Goal: Task Accomplishment & Management: Use online tool/utility

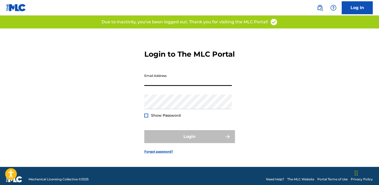
click at [158, 86] on input "Email Address" at bounding box center [188, 78] width 88 height 15
type input "[EMAIL_ADDRESS][DOMAIN_NAME]"
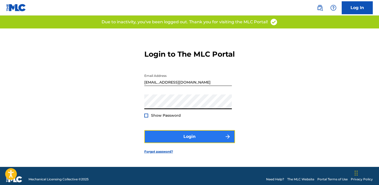
click at [175, 143] on button "Login" at bounding box center [189, 136] width 91 height 13
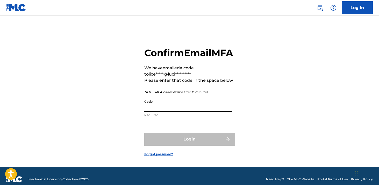
click at [173, 111] on input "Code" at bounding box center [188, 104] width 88 height 15
paste input "442405"
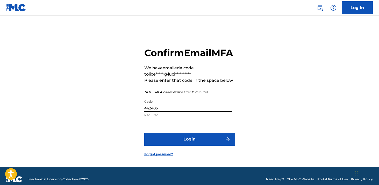
type input "442405"
click at [144, 133] on button "Login" at bounding box center [189, 139] width 91 height 13
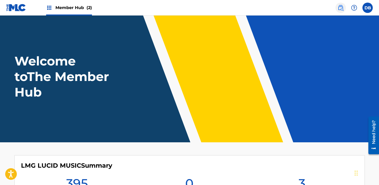
click at [341, 9] on img at bounding box center [341, 8] width 6 height 6
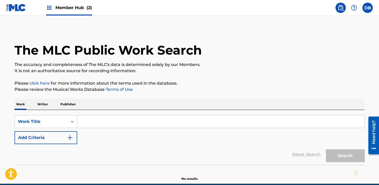
click at [137, 120] on input "Search Form" at bounding box center [220, 122] width 287 height 12
click at [65, 135] on button "Add Criteria" at bounding box center [46, 137] width 63 height 13
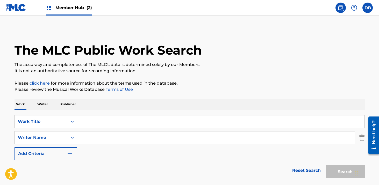
click at [94, 127] on input "Search Form" at bounding box center [220, 122] width 287 height 12
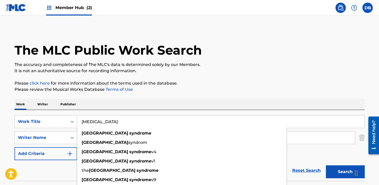
type input "[MEDICAL_DATA]"
click at [326, 166] on button "Search" at bounding box center [345, 172] width 39 height 13
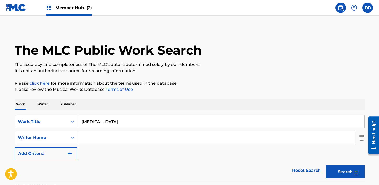
click at [98, 138] on input "Search Form" at bounding box center [216, 138] width 278 height 12
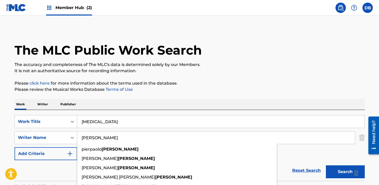
type input "[PERSON_NAME]"
click at [326, 166] on button "Search" at bounding box center [345, 172] width 39 height 13
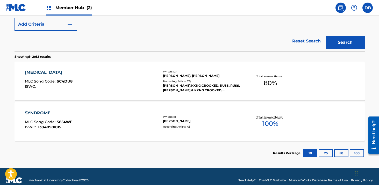
scroll to position [137, 0]
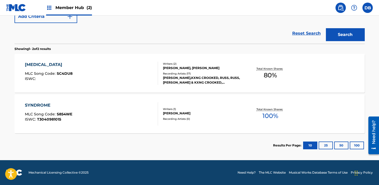
click at [173, 84] on div "[PERSON_NAME],KXNG CROOKED, RUSS, RUSS, [PERSON_NAME] & KXNG CROOKED, [PERSON_N…" at bounding box center [202, 80] width 78 height 9
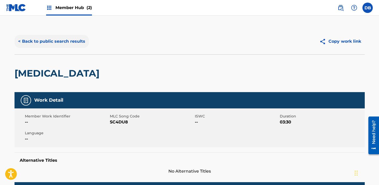
click at [59, 40] on button "< Back to public search results" at bounding box center [52, 41] width 74 height 13
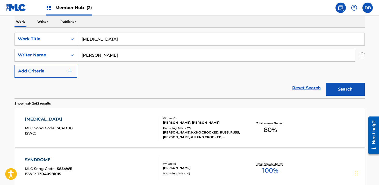
scroll to position [68, 0]
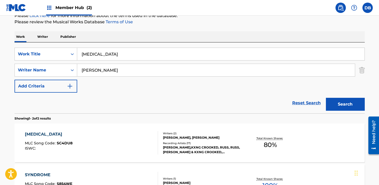
click at [118, 53] on input "[MEDICAL_DATA]" at bounding box center [220, 54] width 287 height 12
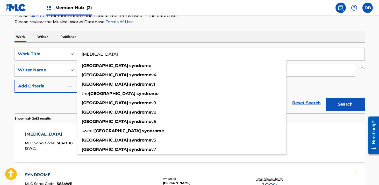
click at [118, 53] on input "[MEDICAL_DATA]" at bounding box center [220, 54] width 287 height 12
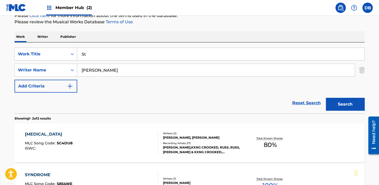
type input "S"
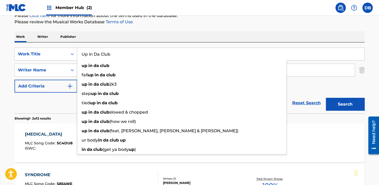
type input "Up in Da Club"
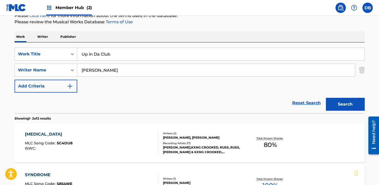
click at [182, 31] on div "Work Writer Publisher" at bounding box center [190, 36] width 350 height 11
click at [130, 65] on input "[PERSON_NAME]" at bounding box center [216, 70] width 278 height 12
click at [326, 98] on button "Search" at bounding box center [345, 104] width 39 height 13
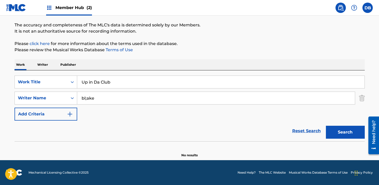
click at [87, 98] on input "bl;ake" at bounding box center [216, 98] width 278 height 12
type input "[PERSON_NAME]"
click at [326, 126] on button "Search" at bounding box center [345, 132] width 39 height 13
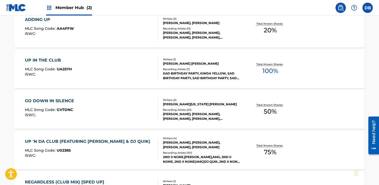
scroll to position [185, 0]
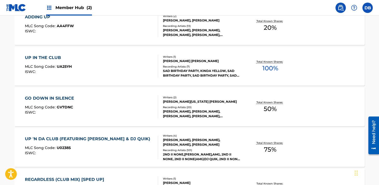
click at [207, 141] on div "[PERSON_NAME], [PERSON_NAME], [PERSON_NAME], [PERSON_NAME]" at bounding box center [202, 142] width 78 height 9
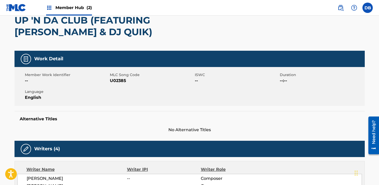
scroll to position [31, 0]
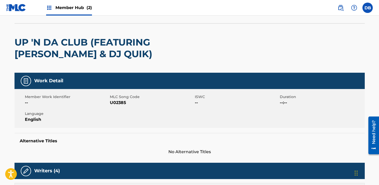
click at [119, 104] on span "U02385" at bounding box center [152, 103] width 84 height 6
copy span "U02385"
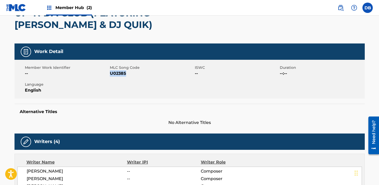
scroll to position [0, 0]
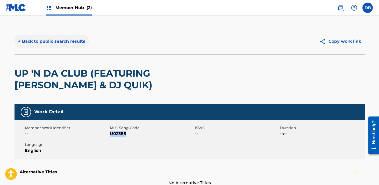
click at [71, 45] on button "< Back to public search results" at bounding box center [52, 41] width 74 height 13
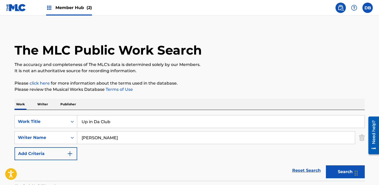
click at [124, 116] on input "Up in Da Club" at bounding box center [220, 122] width 287 height 12
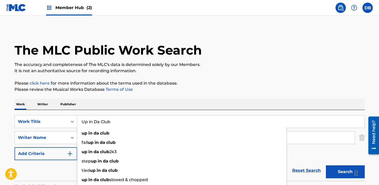
click at [124, 116] on input "Up in Da Club" at bounding box center [220, 122] width 287 height 12
click at [124, 121] on input "Up in Da Club" at bounding box center [220, 122] width 287 height 12
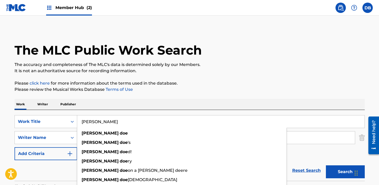
type input "[PERSON_NAME]"
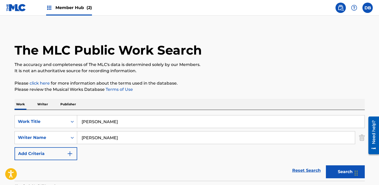
click at [184, 101] on div "Work Writer Publisher" at bounding box center [190, 104] width 350 height 11
click at [103, 138] on input "[PERSON_NAME]" at bounding box center [216, 138] width 278 height 12
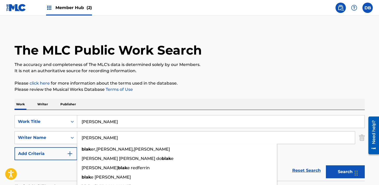
type input "[PERSON_NAME]"
click at [326, 166] on button "Search" at bounding box center [345, 172] width 39 height 13
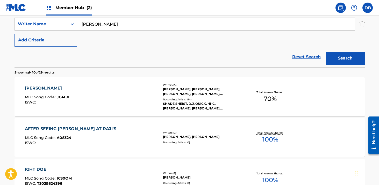
scroll to position [115, 0]
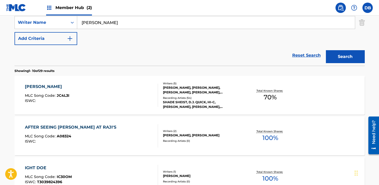
click at [183, 103] on div "SHADE SHEIST, D.J. QUICK, HI-C, [PERSON_NAME], [PERSON_NAME], [PERSON_NAME], [P…" at bounding box center [202, 104] width 78 height 9
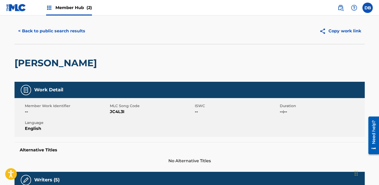
scroll to position [12, 0]
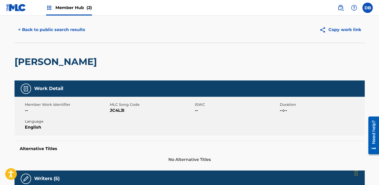
click at [121, 112] on span "JC4L3I" at bounding box center [152, 111] width 84 height 6
copy span "JC4L3I"
click at [60, 29] on button "< Back to public search results" at bounding box center [52, 29] width 74 height 13
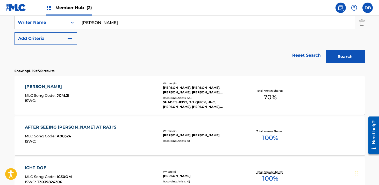
scroll to position [67, 0]
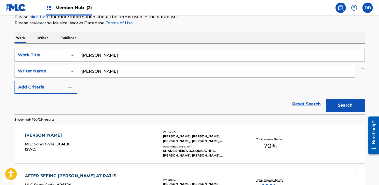
drag, startPoint x: 112, startPoint y: 59, endPoint x: 71, endPoint y: 59, distance: 41.7
click at [72, 59] on div "SearchWithCriteria2ec9a90a-27b3-435e-9694-868afe8a7f8c Work Title [PERSON_NAME]" at bounding box center [190, 55] width 350 height 13
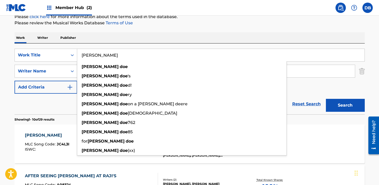
click at [88, 53] on input "[PERSON_NAME]" at bounding box center [220, 55] width 287 height 12
click at [102, 53] on input "[PERSON_NAME]" at bounding box center [220, 55] width 287 height 12
drag, startPoint x: 102, startPoint y: 53, endPoint x: 70, endPoint y: 53, distance: 31.6
click at [71, 53] on div "SearchWithCriteria2ec9a90a-27b3-435e-9694-868afe8a7f8c Work Title [PERSON_NAME]…" at bounding box center [190, 55] width 350 height 13
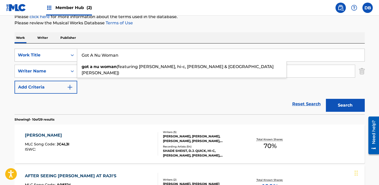
type input "Got A Nu Woman"
click at [326, 99] on button "Search" at bounding box center [345, 105] width 39 height 13
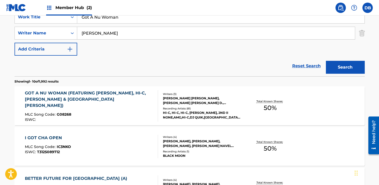
scroll to position [119, 0]
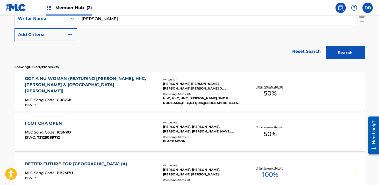
click at [181, 90] on div "[PERSON_NAME] [PERSON_NAME], [PERSON_NAME] [PERSON_NAME] D., [PERSON_NAME]" at bounding box center [202, 86] width 78 height 9
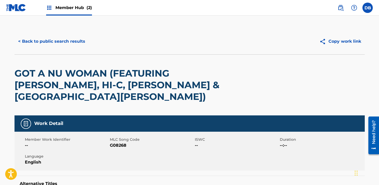
click at [81, 10] on span "Member Hub (2)" at bounding box center [73, 8] width 37 height 6
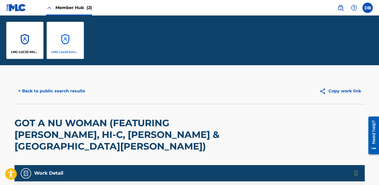
click at [69, 54] on p "LMG Lucid Songs (ASCAP)" at bounding box center [65, 52] width 28 height 5
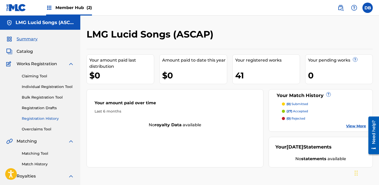
click at [46, 119] on link "Registration History" at bounding box center [48, 118] width 52 height 5
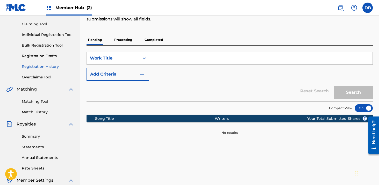
scroll to position [20, 0]
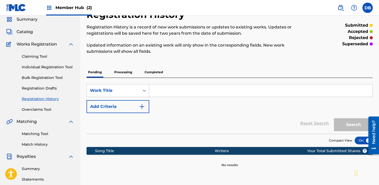
click at [125, 75] on p "Processing" at bounding box center [123, 72] width 21 height 11
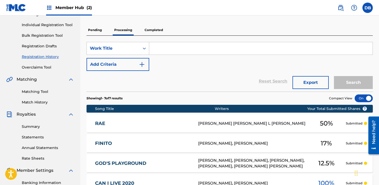
scroll to position [56, 0]
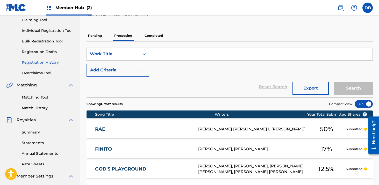
click at [158, 39] on p "Completed" at bounding box center [154, 35] width 22 height 11
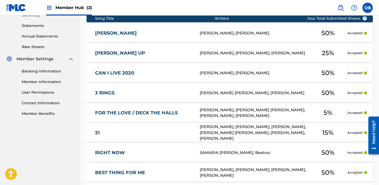
scroll to position [161, 0]
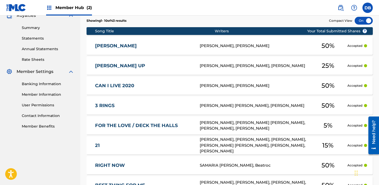
click at [78, 9] on span "Member Hub (2)" at bounding box center [73, 8] width 37 height 6
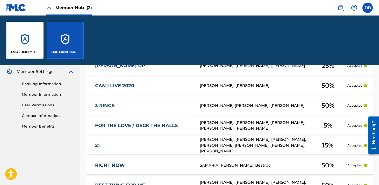
click at [74, 36] on div "LMG Lucid Songs (ASCAP)" at bounding box center [65, 40] width 37 height 37
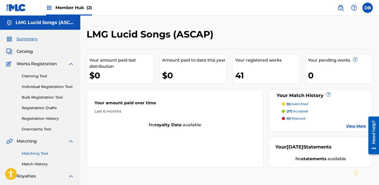
click at [42, 154] on link "Matching Tool" at bounding box center [48, 153] width 52 height 5
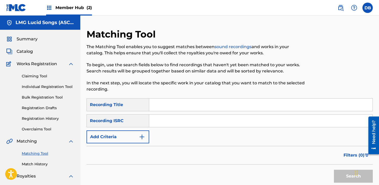
click at [152, 106] on input "Search Form" at bounding box center [260, 105] width 223 height 12
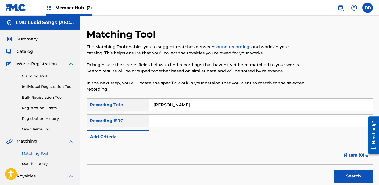
type input "[PERSON_NAME]"
click at [155, 117] on input "Search Form" at bounding box center [260, 121] width 223 height 12
paste input "TCAES2010860"
type input "TCAES2010860"
click at [334, 170] on button "Search" at bounding box center [353, 176] width 39 height 13
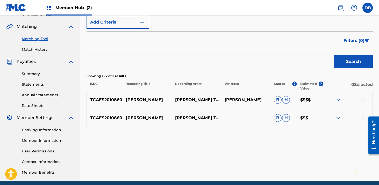
scroll to position [115, 0]
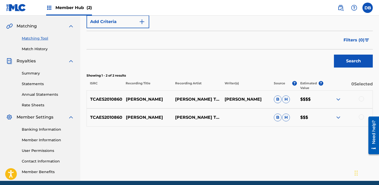
click at [360, 100] on div at bounding box center [361, 98] width 5 height 5
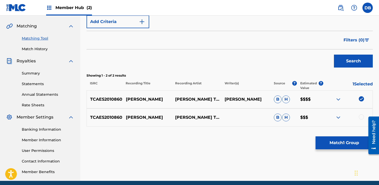
click at [360, 118] on div at bounding box center [361, 117] width 5 height 5
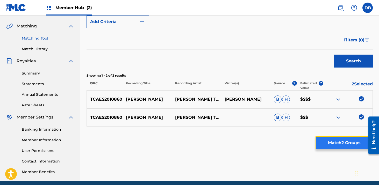
click at [341, 142] on button "Match 2 Groups" at bounding box center [344, 143] width 57 height 13
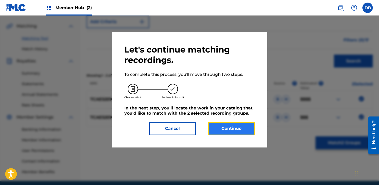
click at [252, 131] on button "Continue" at bounding box center [231, 128] width 47 height 13
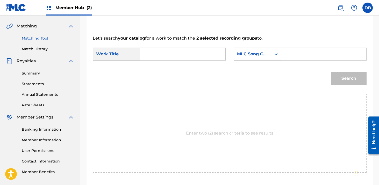
click at [170, 53] on input "Search Form" at bounding box center [183, 54] width 76 height 12
type input "[PERSON_NAME]"
click at [270, 53] on div "MLC Song Code" at bounding box center [253, 54] width 38 height 10
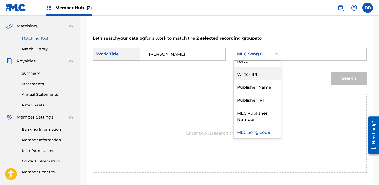
scroll to position [0, 0]
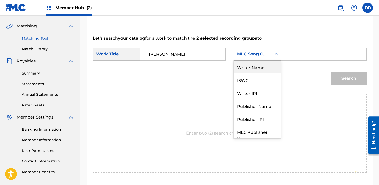
click at [264, 67] on div "Writer Name" at bounding box center [257, 67] width 47 height 13
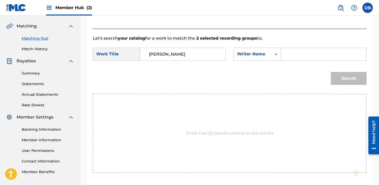
click at [297, 55] on input "Search Form" at bounding box center [323, 54] width 76 height 12
type input "[PERSON_NAME]"
click at [331, 72] on button "Search" at bounding box center [349, 78] width 36 height 13
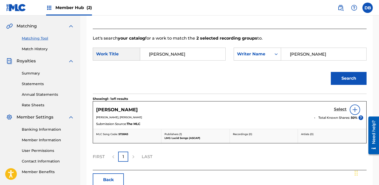
click at [339, 109] on h5 "Select" at bounding box center [340, 109] width 13 height 5
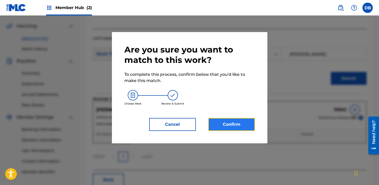
click at [234, 130] on button "Confirm" at bounding box center [231, 124] width 47 height 13
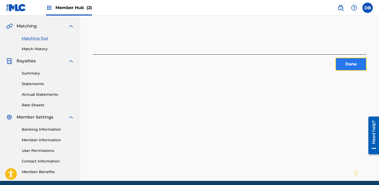
click at [355, 65] on button "Done" at bounding box center [350, 64] width 31 height 13
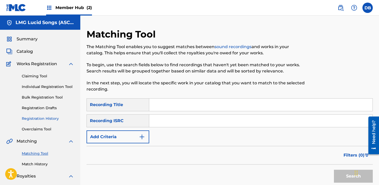
click at [42, 118] on link "Registration History" at bounding box center [48, 118] width 52 height 5
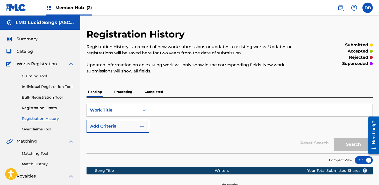
click at [82, 8] on span "Member Hub (2)" at bounding box center [73, 8] width 37 height 6
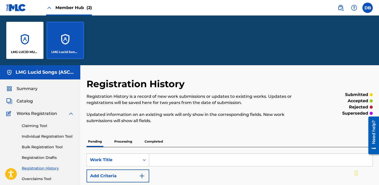
click at [68, 29] on div "LMG Lucid Songs (ASCAP)" at bounding box center [65, 40] width 37 height 37
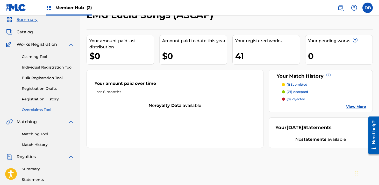
scroll to position [21, 0]
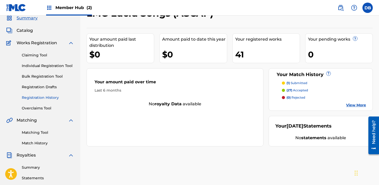
click at [48, 99] on link "Registration History" at bounding box center [48, 97] width 52 height 5
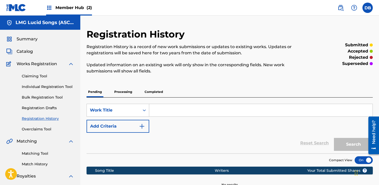
click at [155, 92] on p "Completed" at bounding box center [154, 92] width 22 height 11
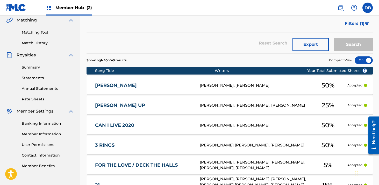
scroll to position [99, 0]
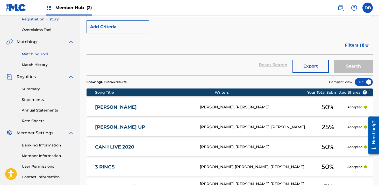
click at [38, 54] on link "Matching Tool" at bounding box center [48, 54] width 52 height 5
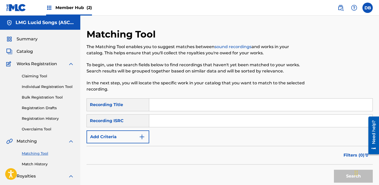
click at [162, 106] on input "Search Form" at bounding box center [260, 105] width 223 height 12
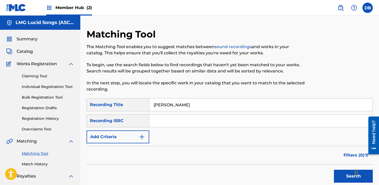
type input "[PERSON_NAME]"
click at [164, 118] on input "Search Form" at bounding box center [260, 121] width 223 height 12
paste input "TCADN1873508"
type input "TCADN1873508"
click at [334, 170] on button "Search" at bounding box center [353, 176] width 39 height 13
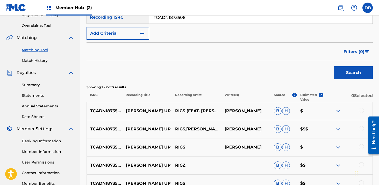
scroll to position [142, 0]
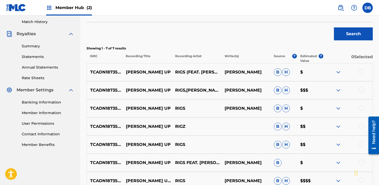
click at [361, 73] on div at bounding box center [361, 71] width 5 height 5
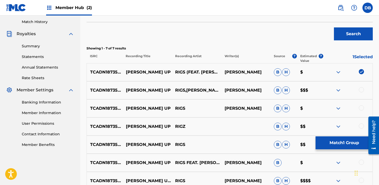
click at [361, 91] on div at bounding box center [361, 89] width 5 height 5
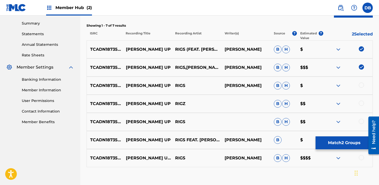
scroll to position [171, 0]
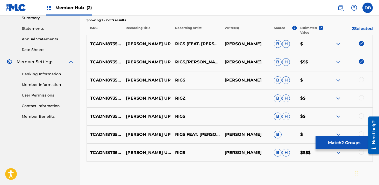
click at [361, 82] on div at bounding box center [361, 79] width 5 height 5
click at [361, 99] on div at bounding box center [361, 97] width 5 height 5
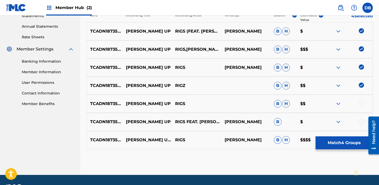
scroll to position [198, 0]
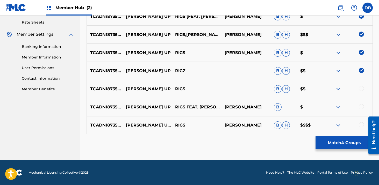
click at [361, 86] on div at bounding box center [361, 88] width 5 height 5
click at [362, 111] on div "TCADN1873508 [PERSON_NAME] UP RIGS FEAT. [PERSON_NAME] THE GODSON [PERSON_NAME]…" at bounding box center [230, 107] width 286 height 18
click at [361, 105] on div at bounding box center [361, 106] width 5 height 5
click at [361, 124] on div at bounding box center [361, 124] width 5 height 5
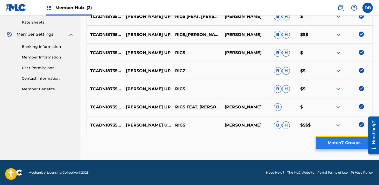
click at [348, 139] on button "Match 7 Groups" at bounding box center [344, 143] width 57 height 13
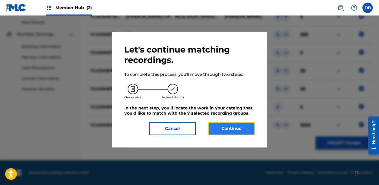
click at [229, 130] on button "Continue" at bounding box center [231, 128] width 47 height 13
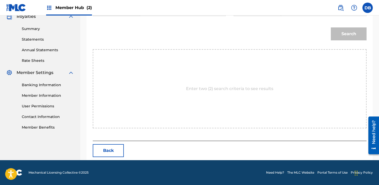
scroll to position [68, 0]
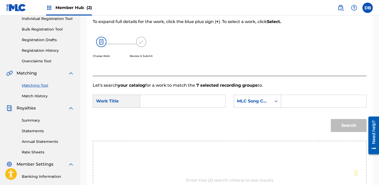
click at [173, 105] on input "Search Form" at bounding box center [183, 101] width 76 height 12
type input "[PERSON_NAME]"
click at [247, 106] on div "MLC Song Code" at bounding box center [253, 101] width 38 height 10
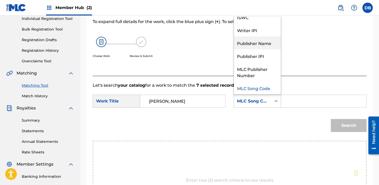
scroll to position [0, 0]
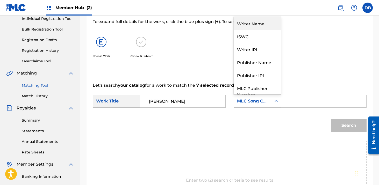
click at [256, 27] on div "Writer Name" at bounding box center [257, 23] width 47 height 13
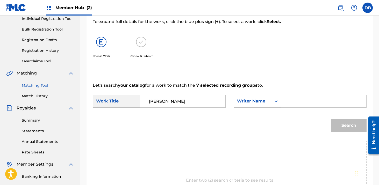
click at [288, 103] on input "Search Form" at bounding box center [323, 101] width 76 height 12
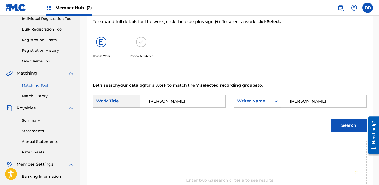
type input "[PERSON_NAME]"
click at [331, 119] on button "Search" at bounding box center [349, 125] width 36 height 13
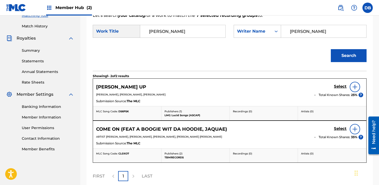
scroll to position [140, 0]
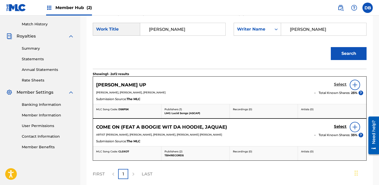
click at [338, 84] on h5 "Select" at bounding box center [340, 84] width 13 height 5
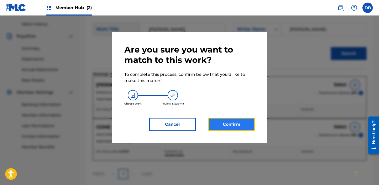
click at [242, 124] on button "Confirm" at bounding box center [231, 124] width 47 height 13
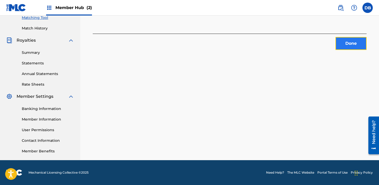
click at [347, 48] on button "Done" at bounding box center [350, 43] width 31 height 13
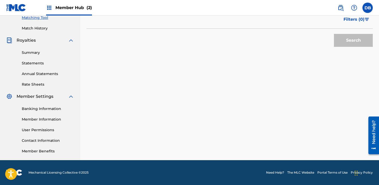
scroll to position [0, 0]
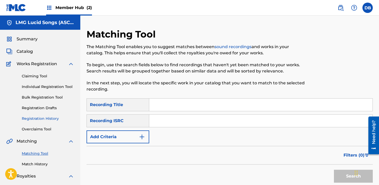
click at [42, 118] on link "Registration History" at bounding box center [48, 118] width 52 height 5
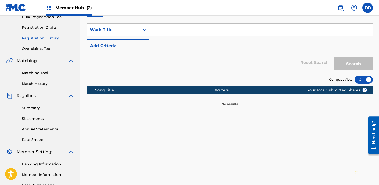
scroll to position [48, 0]
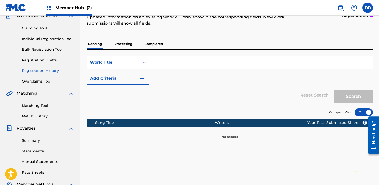
click at [125, 47] on p "Processing" at bounding box center [123, 44] width 21 height 11
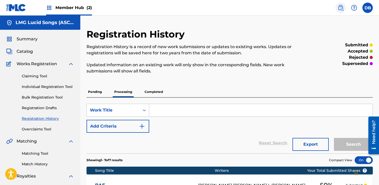
click at [340, 9] on img at bounding box center [341, 8] width 6 height 6
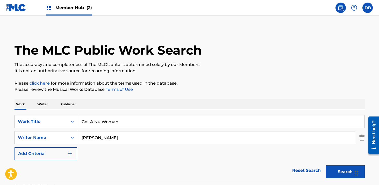
click at [122, 125] on input "Got A Nu Woman" at bounding box center [220, 122] width 287 height 12
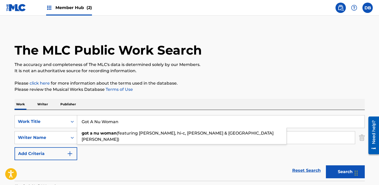
click at [122, 125] on input "Got A Nu Woman" at bounding box center [220, 122] width 287 height 12
drag, startPoint x: 101, startPoint y: 122, endPoint x: 70, endPoint y: 122, distance: 30.8
click at [70, 122] on div "SearchWithCriteria2ec9a90a-27b3-435e-9694-868afe8a7f8c Work Title Got A Nu Woma…" at bounding box center [190, 121] width 350 height 13
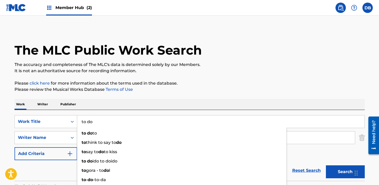
type input "to do"
click at [112, 105] on div "Work Writer Publisher" at bounding box center [190, 104] width 350 height 11
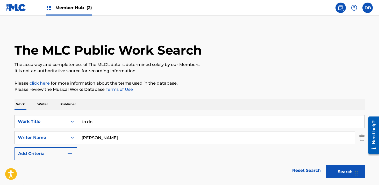
click at [102, 140] on input "[PERSON_NAME]" at bounding box center [216, 138] width 278 height 12
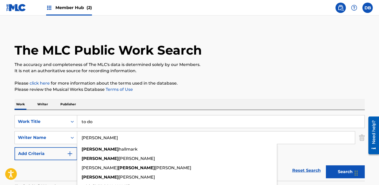
click at [102, 140] on input "[PERSON_NAME]" at bounding box center [216, 138] width 278 height 12
click at [55, 138] on div "Writer Name" at bounding box center [46, 137] width 63 height 13
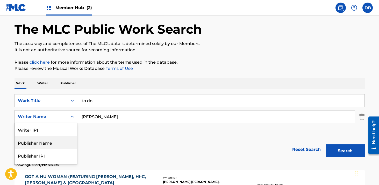
scroll to position [24, 0]
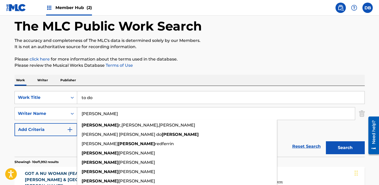
click at [107, 115] on input "[PERSON_NAME]" at bounding box center [216, 114] width 278 height 12
drag, startPoint x: 107, startPoint y: 115, endPoint x: 75, endPoint y: 115, distance: 31.3
click at [75, 115] on div "SearchWithCriteriaa32818bc-0e60-499f-aa75-b5df7e3bbe8a Writer Name [PERSON_NAME…" at bounding box center [190, 113] width 350 height 13
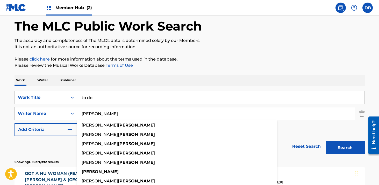
type input "[PERSON_NAME]"
click at [326, 141] on button "Search" at bounding box center [345, 147] width 39 height 13
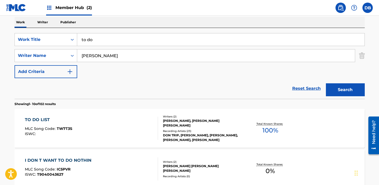
scroll to position [107, 0]
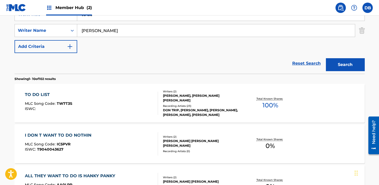
click at [193, 113] on div "DON TRIP, [PERSON_NAME], [PERSON_NAME], [PERSON_NAME], [PERSON_NAME]" at bounding box center [202, 112] width 78 height 9
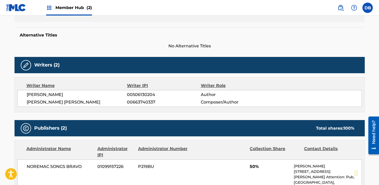
scroll to position [78, 0]
